Goal: Task Accomplishment & Management: Complete application form

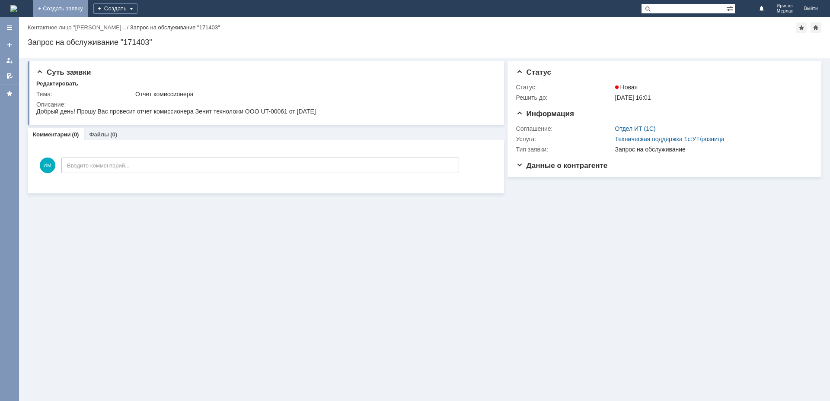
click at [88, 10] on link "+ Создать заявку" at bounding box center [60, 8] width 55 height 17
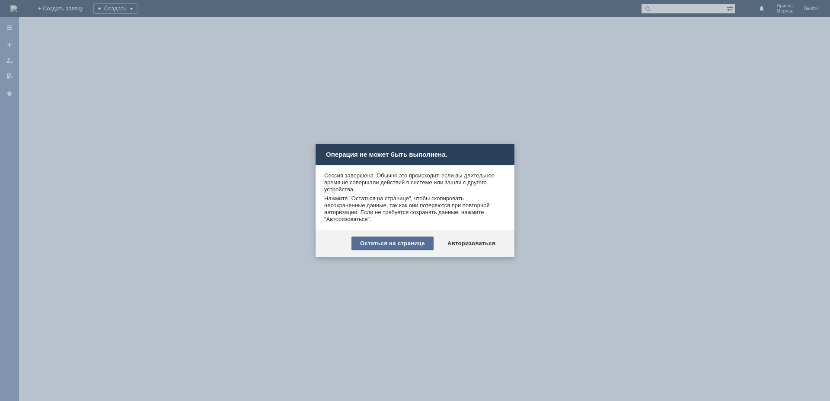
click at [407, 244] on div "Остаться на странице" at bounding box center [392, 244] width 82 height 14
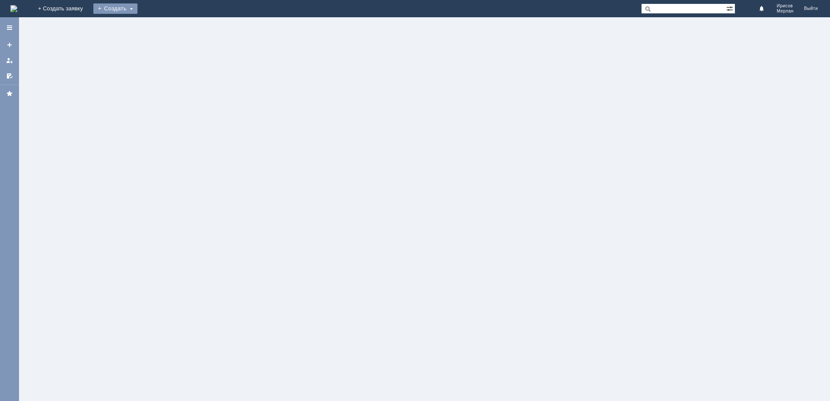
click at [137, 5] on div "Создать" at bounding box center [115, 8] width 44 height 10
drag, startPoint x: 225, startPoint y: 102, endPoint x: 233, endPoint y: 101, distance: 8.3
click at [227, 102] on div at bounding box center [424, 209] width 811 height 384
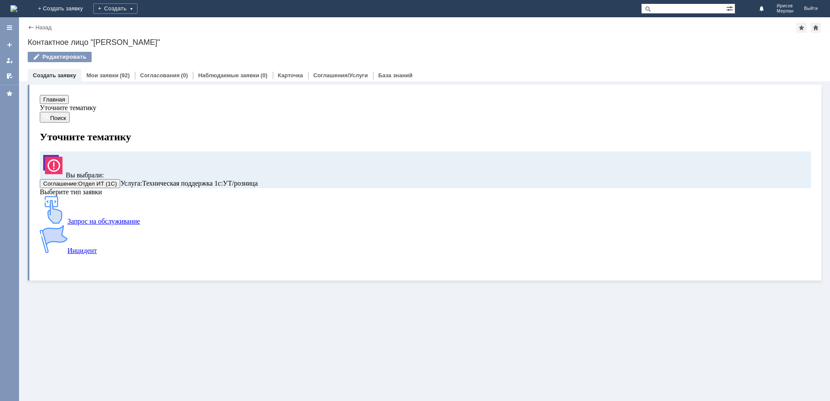
click at [99, 225] on span "Запрос на обслуживание" at bounding box center [103, 221] width 73 height 7
click at [115, 77] on link "Мои заявки" at bounding box center [102, 75] width 32 height 6
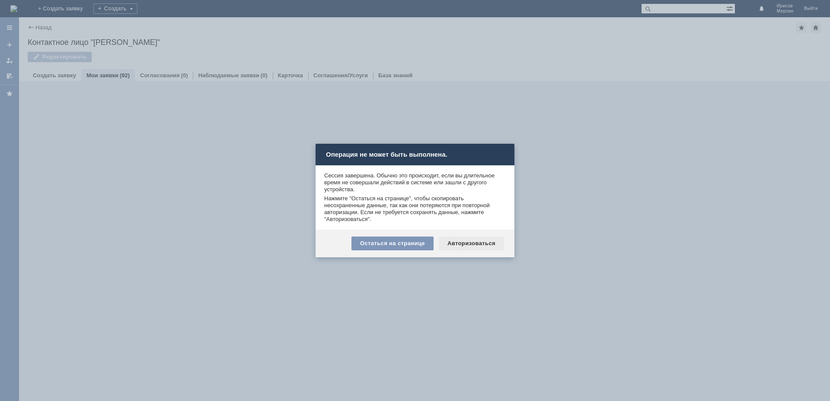
click at [467, 245] on div "Авторизоваться" at bounding box center [471, 244] width 65 height 14
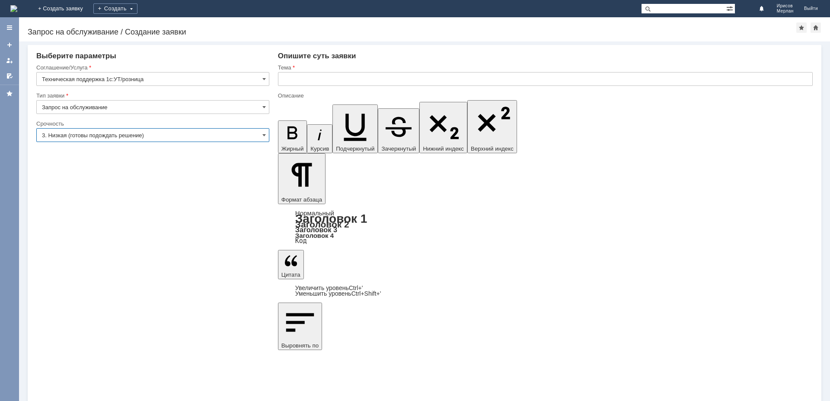
click at [78, 133] on input "3. Низкая (готовы подождать решение)" at bounding box center [152, 135] width 233 height 14
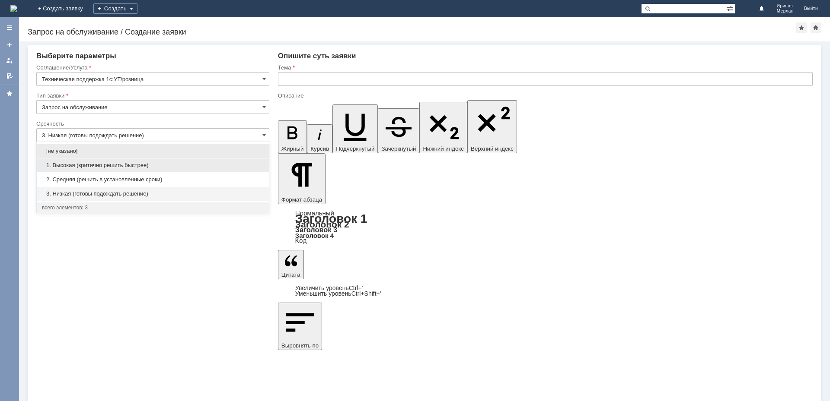
click at [73, 167] on span "1. Высокая (критично решить быстрее)" at bounding box center [153, 165] width 222 height 7
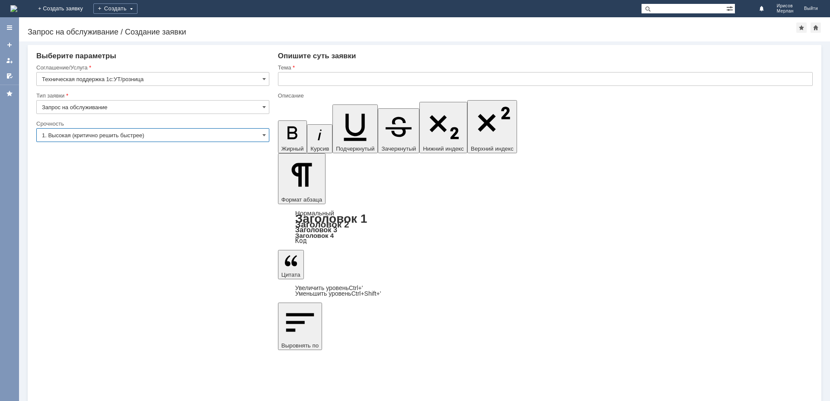
type input "1. Высокая (критично решить быстрее)"
click at [339, 79] on input "text" at bounding box center [545, 79] width 534 height 14
type input "о"
type input "Отчет комиссионера"
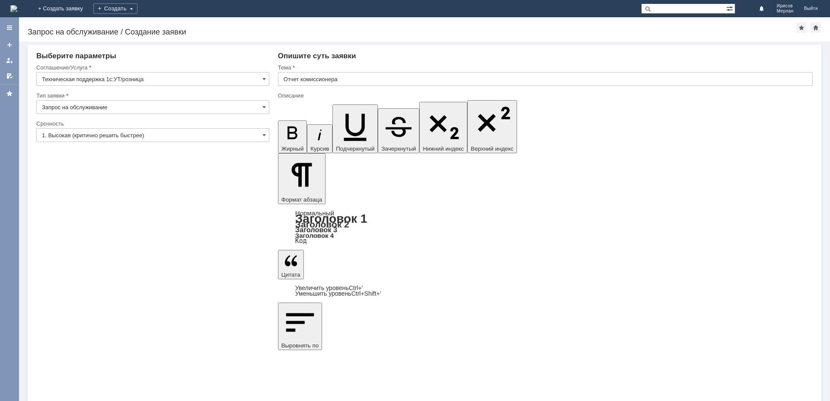
scroll to position [42, 2]
drag, startPoint x: 445, startPoint y: 3031, endPoint x: 471, endPoint y: 3031, distance: 26.8
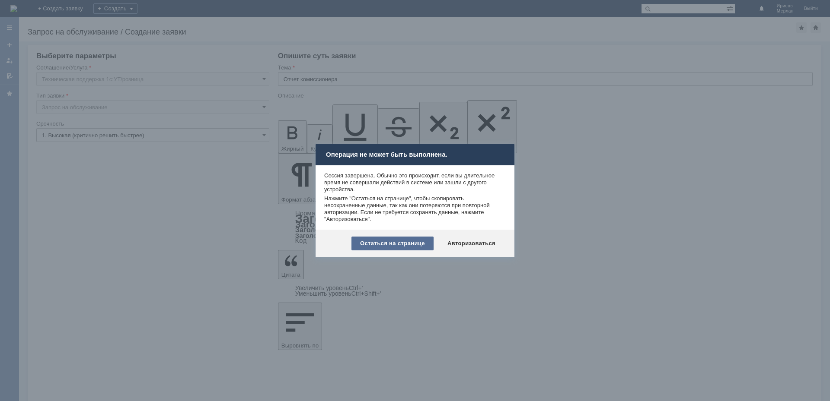
click at [406, 247] on div "Остаться на странице" at bounding box center [392, 244] width 82 height 14
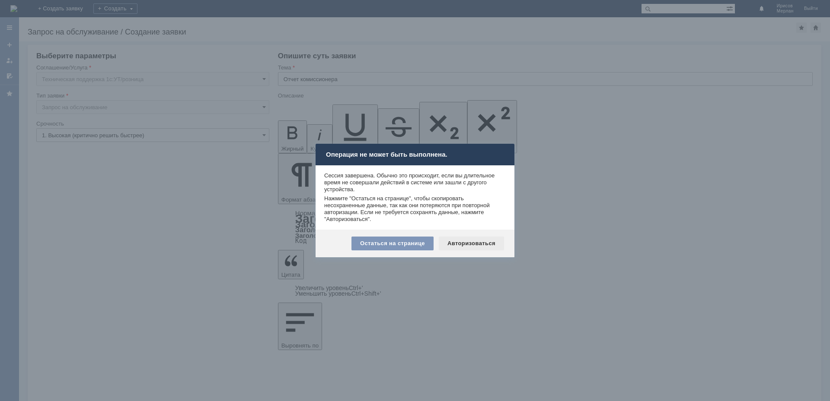
click at [477, 248] on div "Авторизоваться" at bounding box center [471, 244] width 65 height 14
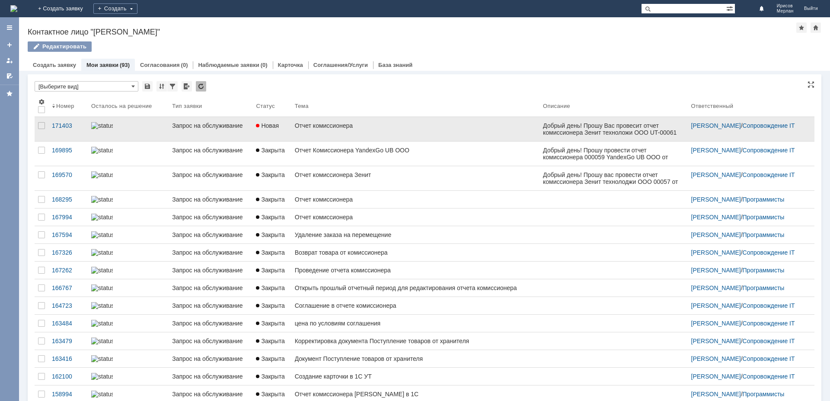
click at [311, 124] on div "Отчет комиссионера" at bounding box center [415, 125] width 241 height 7
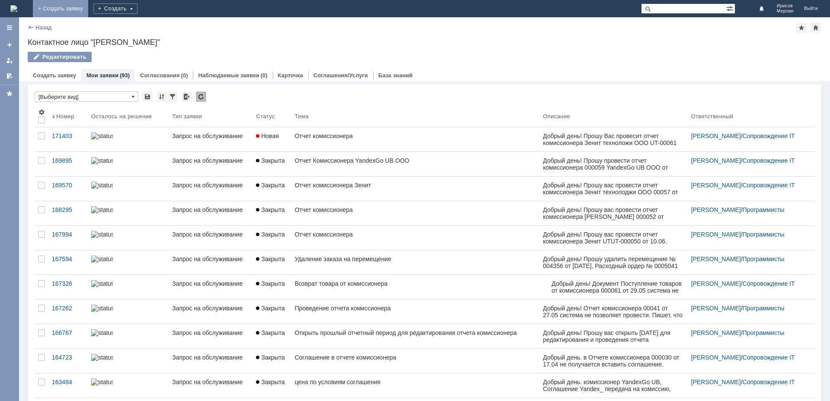
click at [88, 5] on link "+ Создать заявку" at bounding box center [60, 8] width 55 height 17
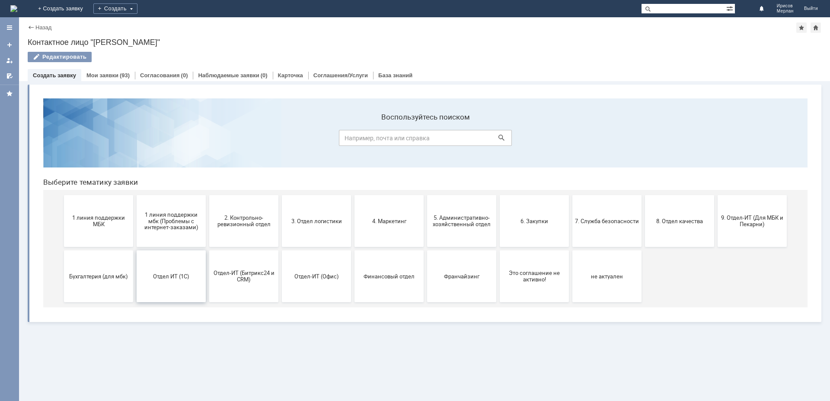
click at [177, 284] on button "Отдел ИТ (1С)" at bounding box center [171, 277] width 69 height 52
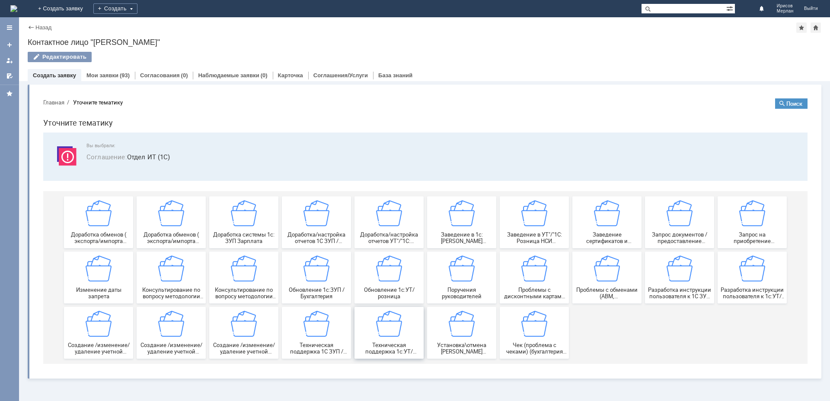
click at [411, 353] on span "Техническая поддержка 1с:УТ/розница" at bounding box center [389, 348] width 64 height 13
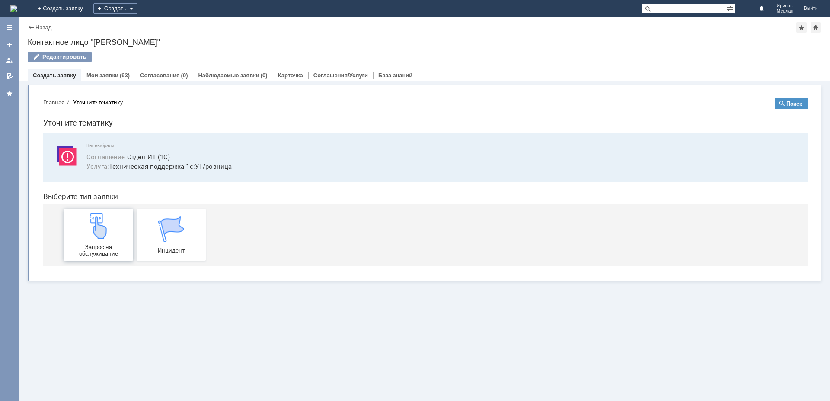
click at [109, 227] on img at bounding box center [99, 226] width 26 height 26
click at [106, 77] on link "Мои заявки" at bounding box center [102, 75] width 32 height 6
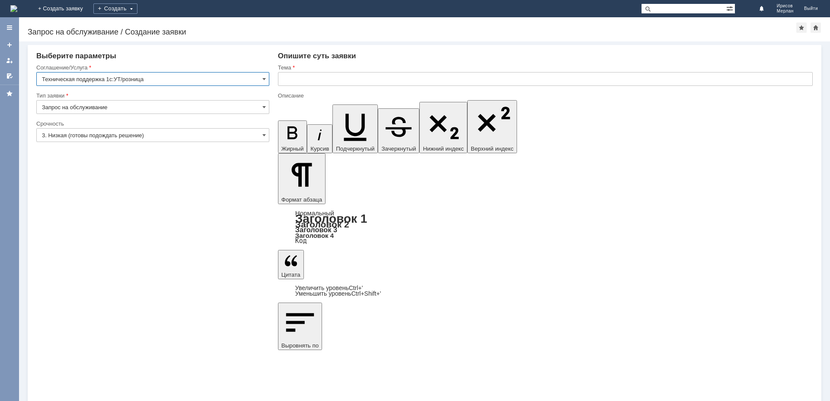
click at [116, 131] on input "3. Низкая (готовы подождать решение)" at bounding box center [152, 135] width 233 height 14
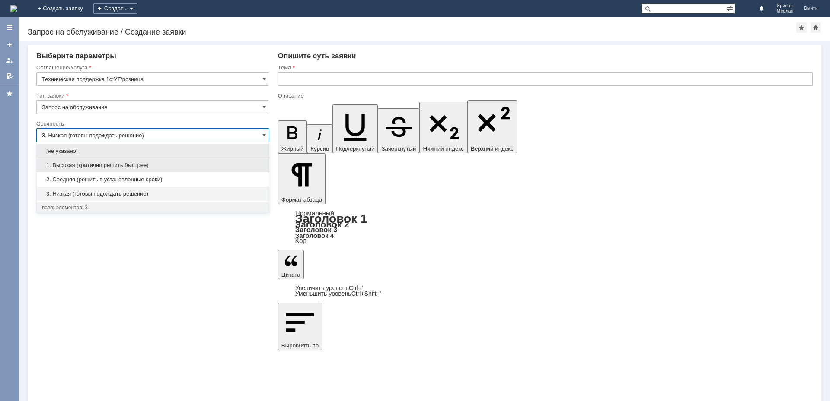
click at [80, 165] on span "1. Высокая (критично решить быстрее)" at bounding box center [153, 165] width 222 height 7
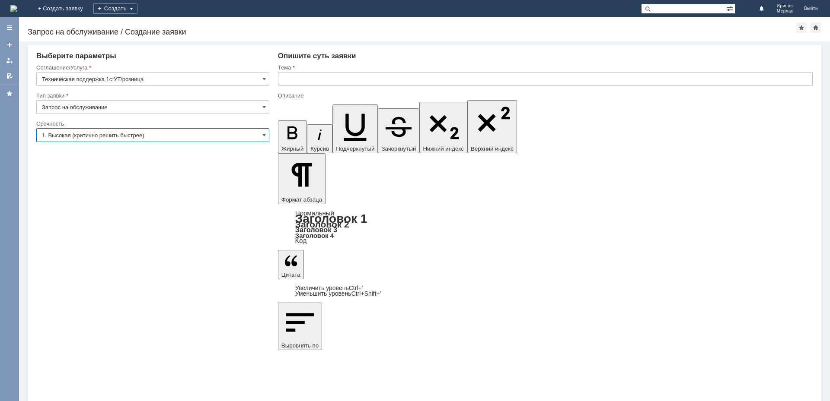
type input "1. Высокая (критично решить быстрее)"
click at [308, 85] on input "text" at bounding box center [545, 79] width 534 height 14
type input "Отчет комиссионера"
